Goal: Task Accomplishment & Management: Manage account settings

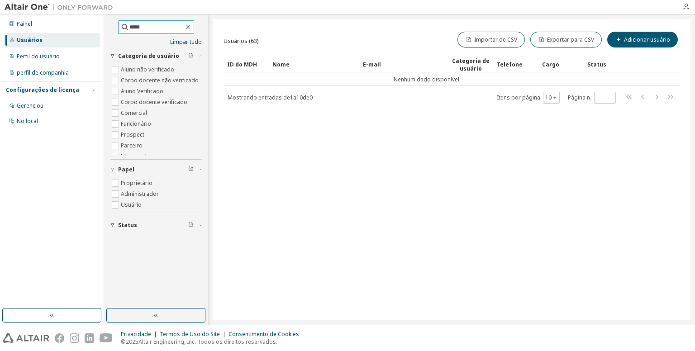
click at [191, 27] on icon "button" at bounding box center [187, 27] width 7 height 7
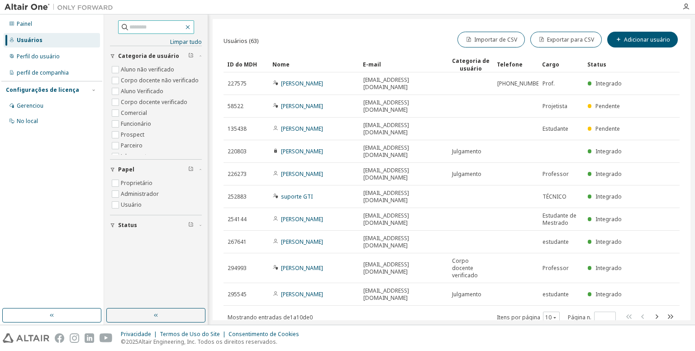
click at [190, 27] on icon "button" at bounding box center [187, 27] width 4 height 4
click at [49, 42] on div "Usuários" at bounding box center [52, 40] width 96 height 14
click at [43, 59] on font "Perfil do usuário" at bounding box center [38, 56] width 43 height 8
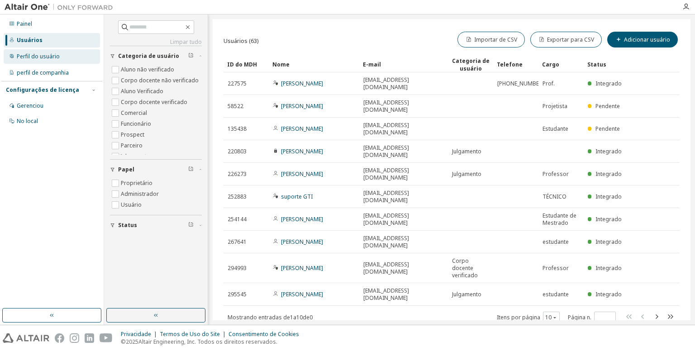
click at [41, 58] on font "Perfil do usuário" at bounding box center [38, 56] width 43 height 8
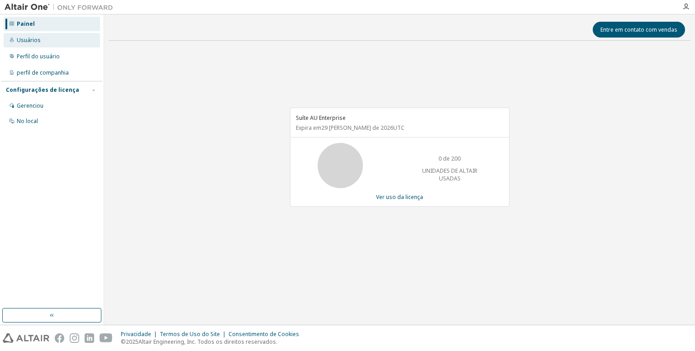
click at [27, 40] on font "Usuários" at bounding box center [29, 40] width 24 height 8
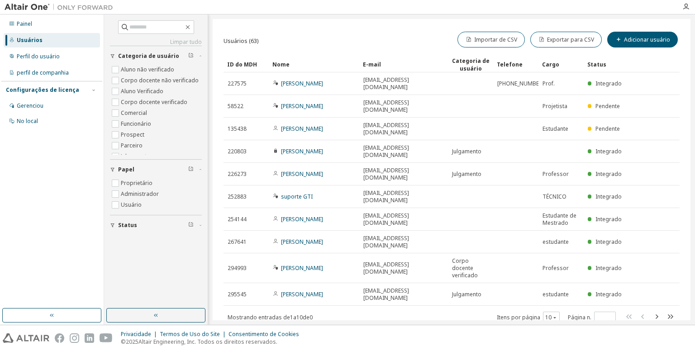
click at [194, 37] on div "Limpar tudo Status Papel Proprietário Administrador Usuário Categoria de usuári…" at bounding box center [156, 126] width 92 height 213
click at [194, 32] on span at bounding box center [156, 27] width 76 height 14
click at [194, 31] on span at bounding box center [156, 27] width 76 height 14
click at [74, 313] on button "button" at bounding box center [51, 315] width 99 height 14
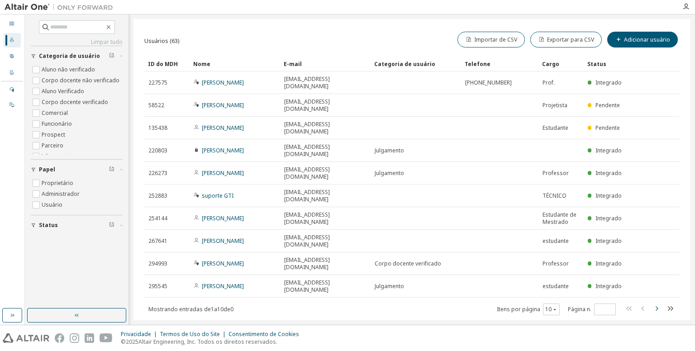
click at [658, 303] on icon "button" at bounding box center [656, 308] width 11 height 11
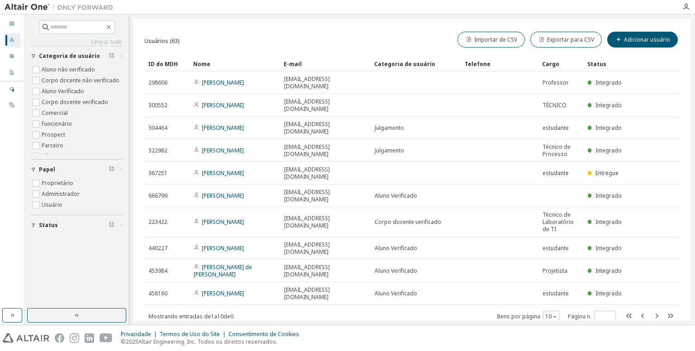
click at [658, 310] on icon "button" at bounding box center [656, 315] width 11 height 11
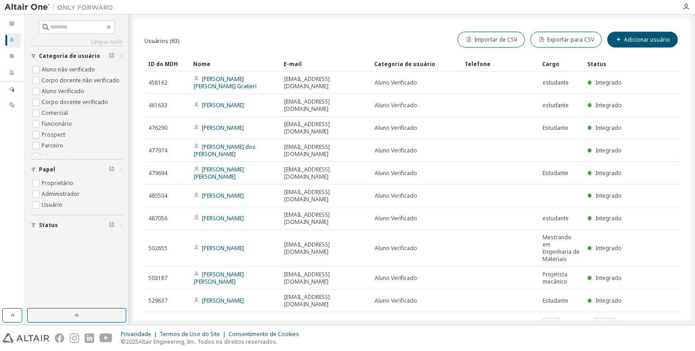
click at [659, 318] on icon "button" at bounding box center [656, 323] width 11 height 11
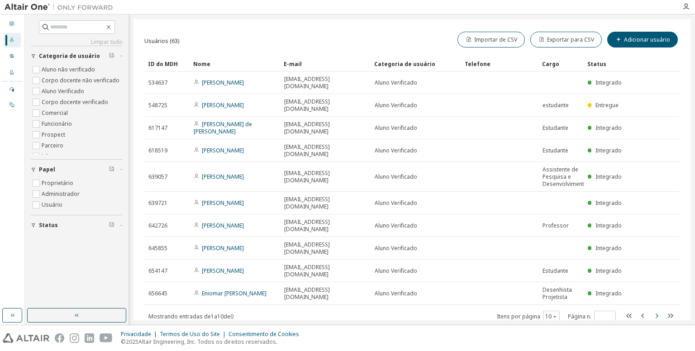
click at [658, 310] on icon "button" at bounding box center [656, 315] width 11 height 11
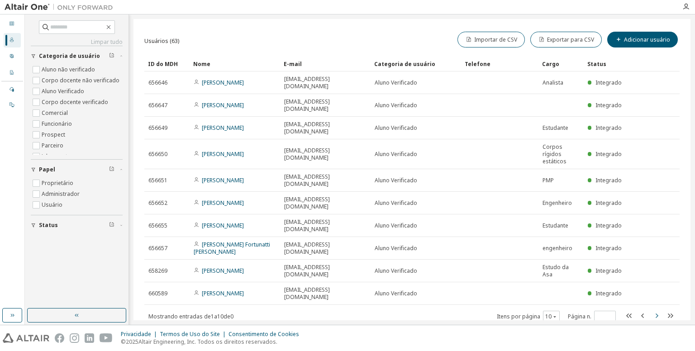
click at [656, 310] on icon "button" at bounding box center [656, 315] width 11 height 11
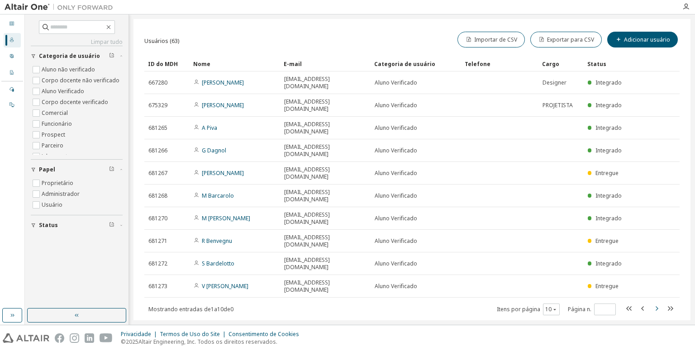
click at [653, 303] on icon "button" at bounding box center [656, 308] width 11 height 11
type input "*"
